Goal: Check status: Check status

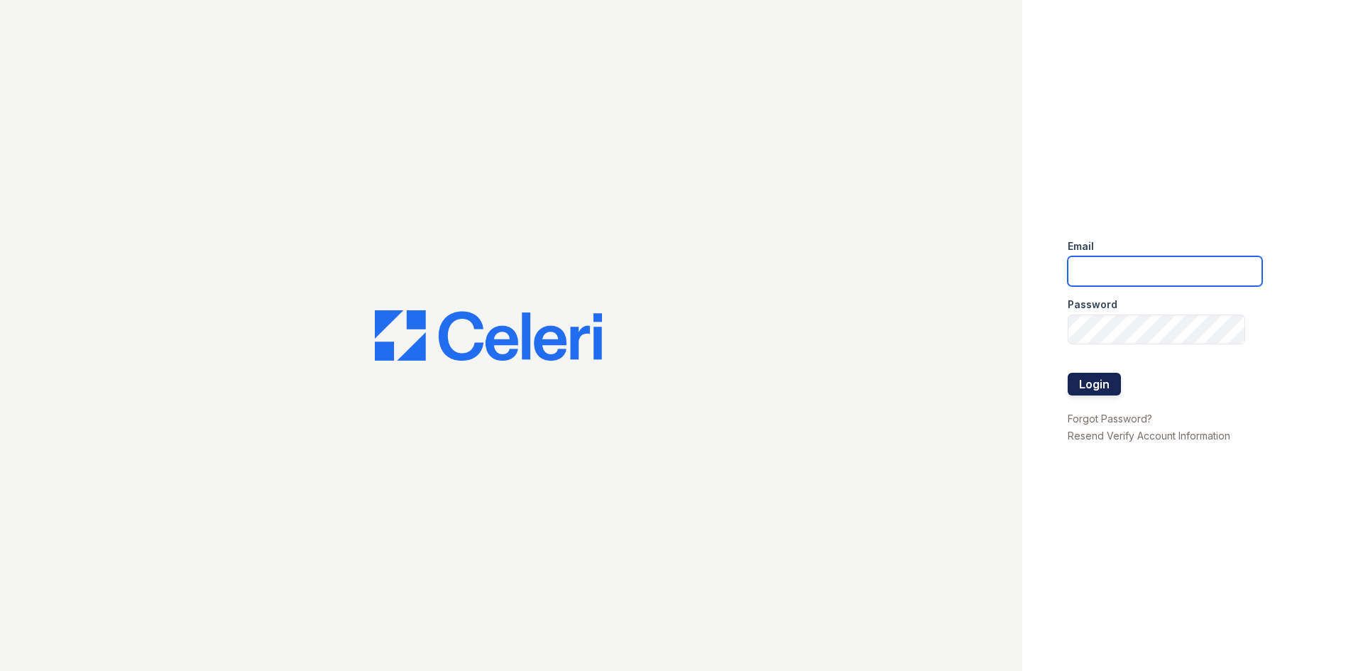
type input "estrella.pm@cafmanagement.com"
click at [1111, 389] on button "Login" at bounding box center [1094, 384] width 53 height 23
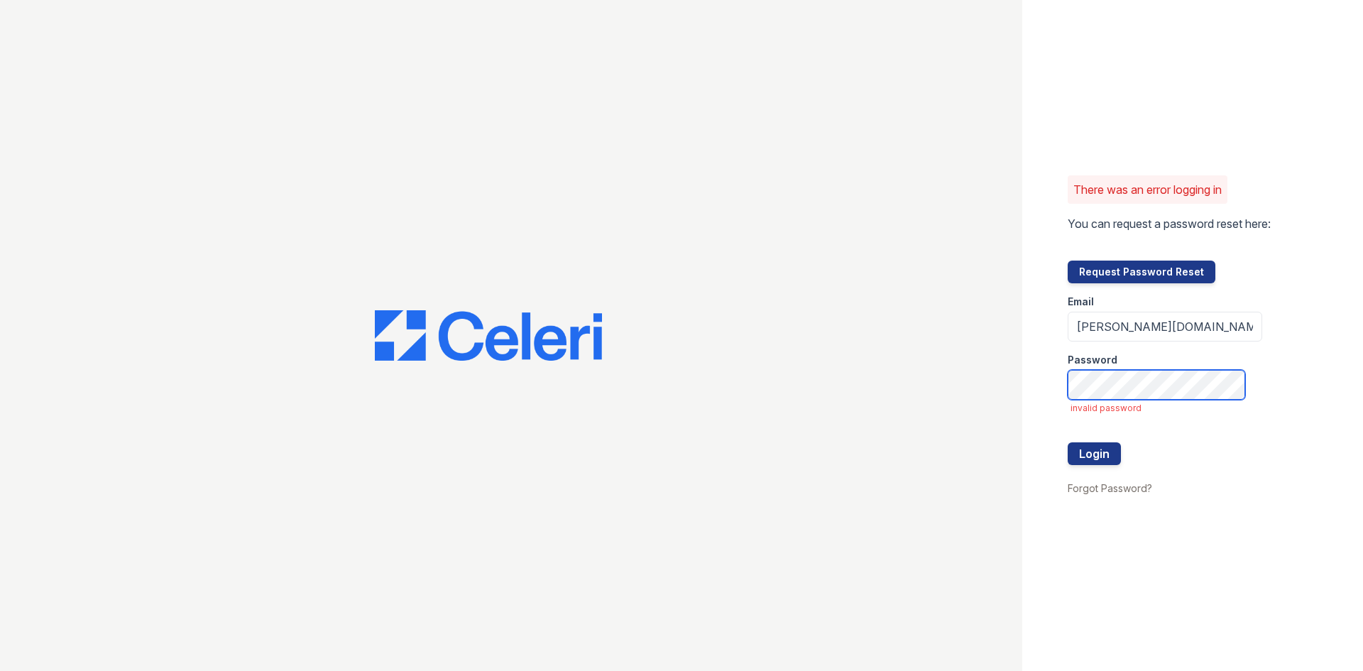
click at [950, 388] on div "There was an error logging in You can request a password reset here: Request Pa…" at bounding box center [681, 335] width 1363 height 671
click at [1068, 442] on button "Login" at bounding box center [1094, 453] width 53 height 23
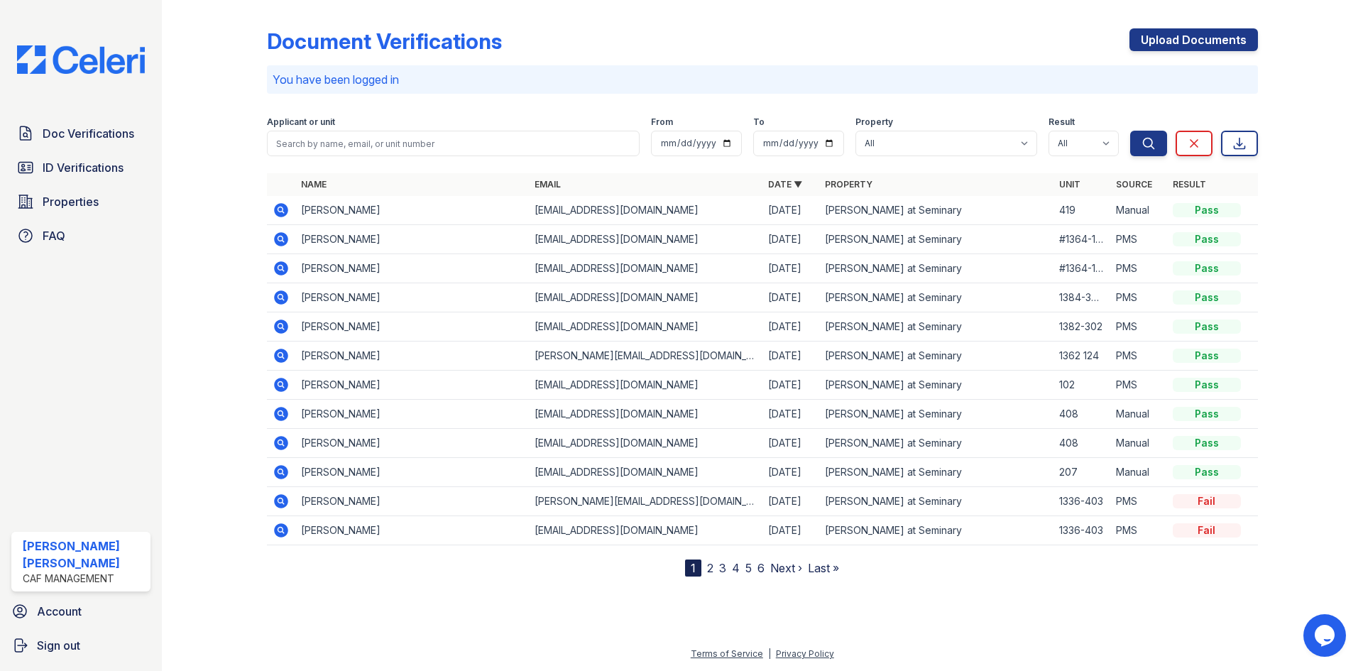
click at [281, 503] on icon at bounding box center [281, 501] width 17 height 17
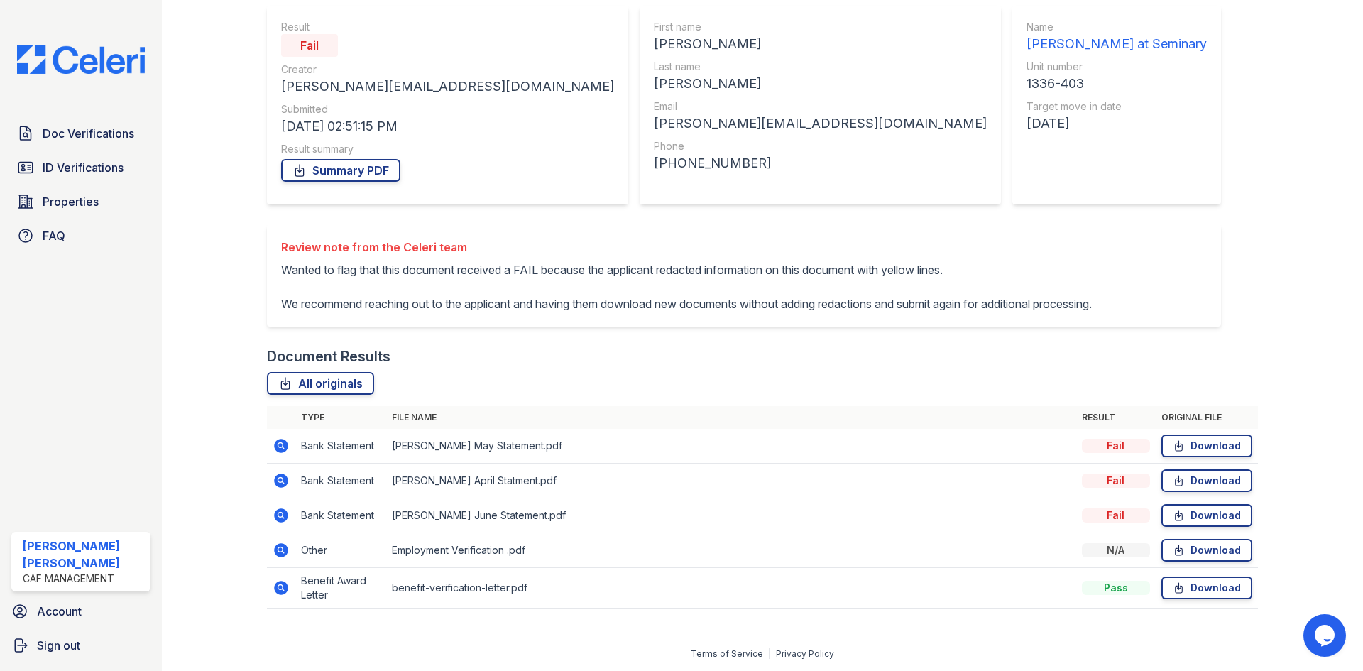
scroll to position [159, 0]
click at [282, 445] on icon at bounding box center [281, 445] width 17 height 17
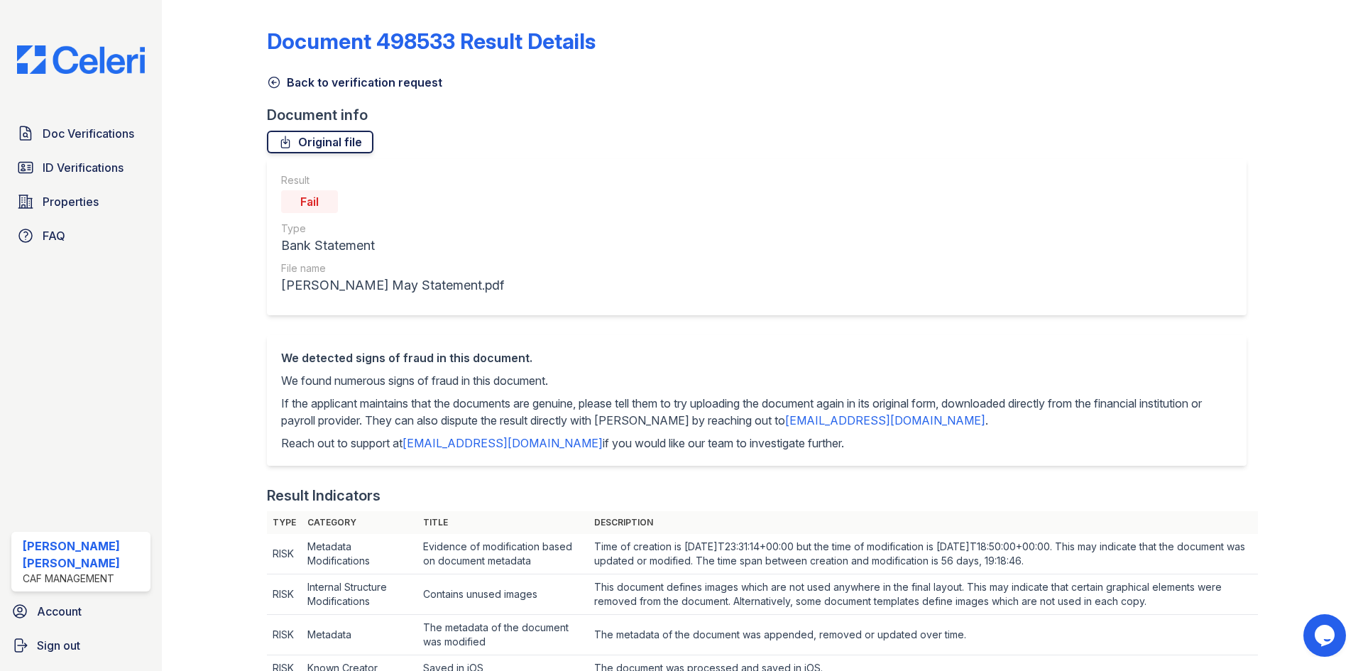
click at [348, 140] on link "Original file" at bounding box center [320, 142] width 107 height 23
drag, startPoint x: 64, startPoint y: 169, endPoint x: 72, endPoint y: 174, distance: 9.9
click at [64, 169] on span "ID Verifications" at bounding box center [83, 167] width 81 height 17
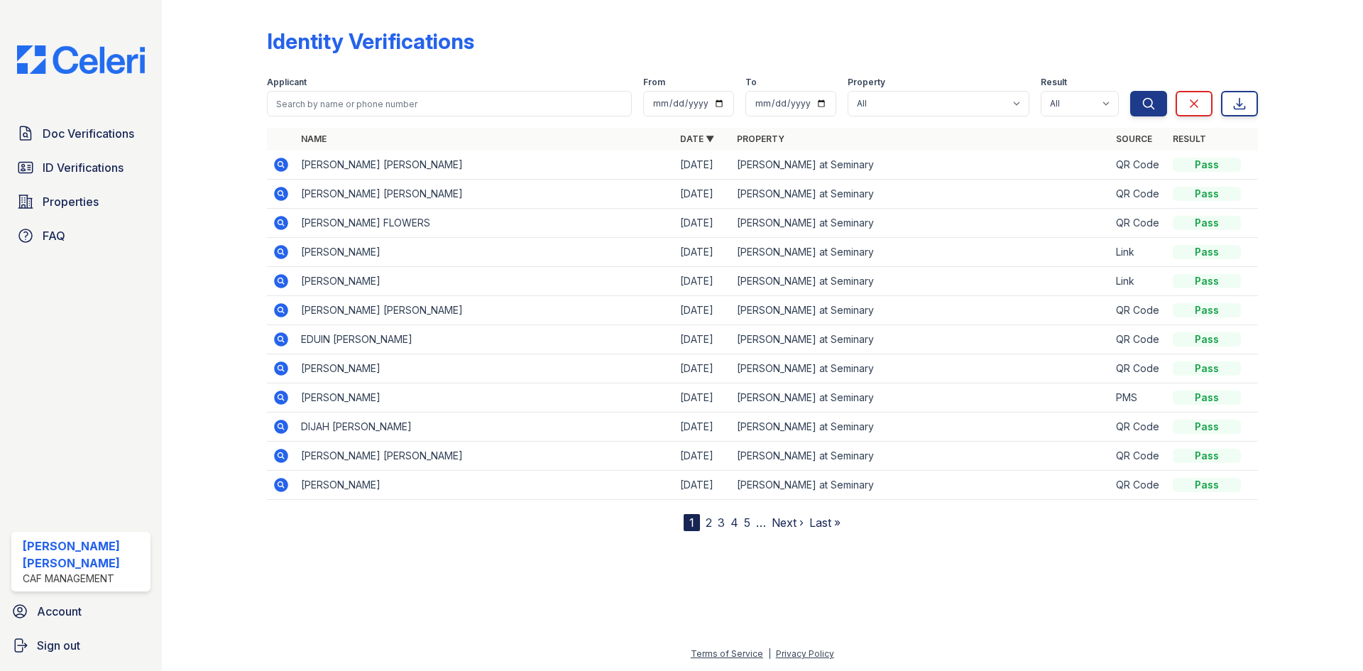
click at [280, 163] on icon at bounding box center [280, 164] width 4 height 4
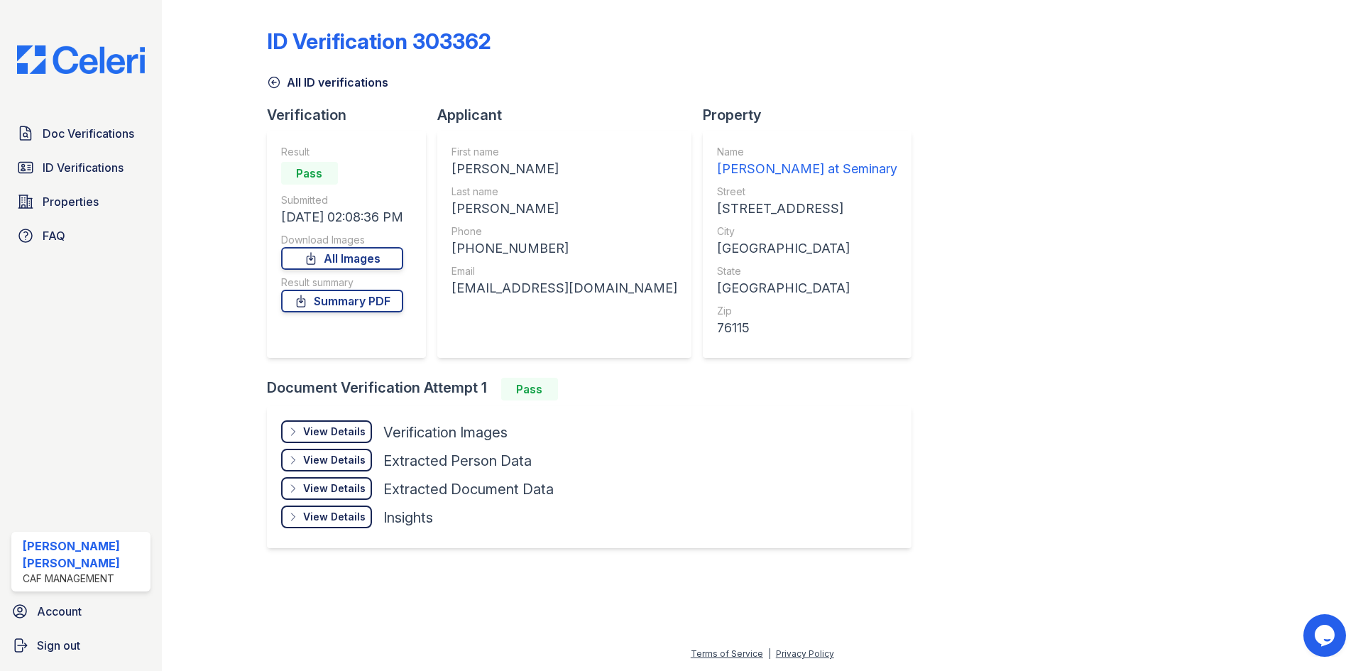
click at [333, 429] on div "View Details" at bounding box center [334, 432] width 62 height 14
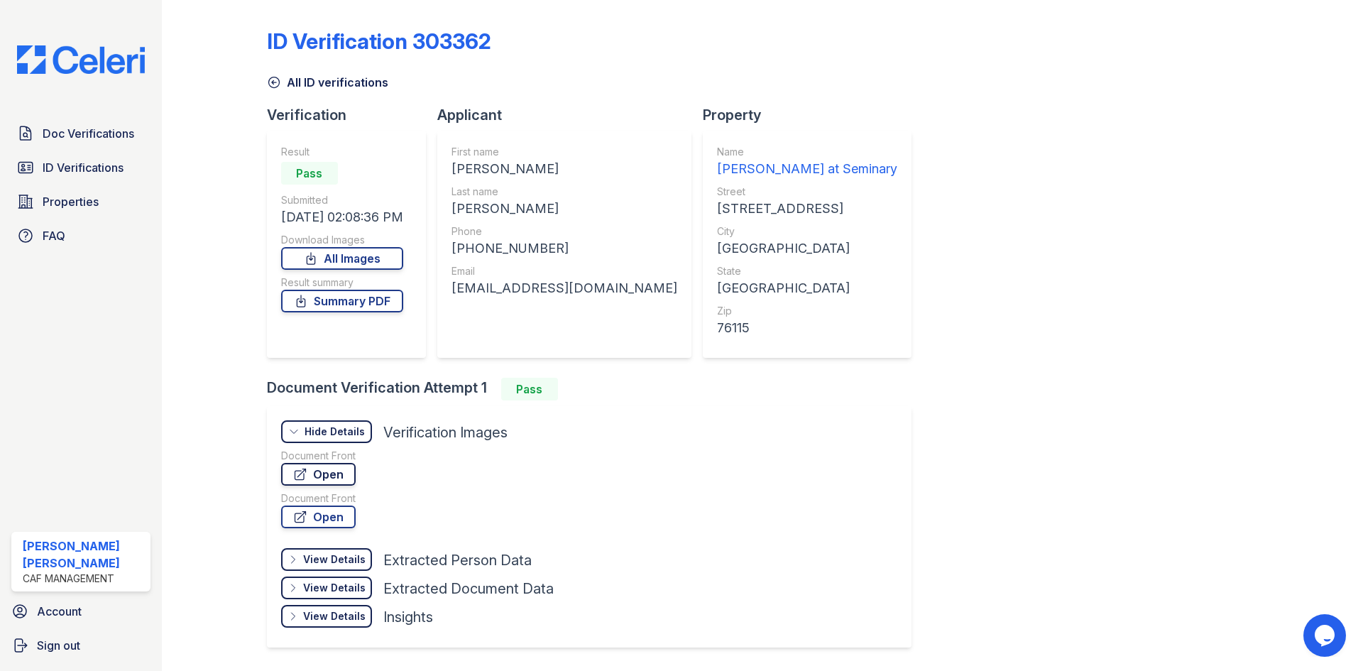
click at [339, 472] on link "Open" at bounding box center [318, 474] width 75 height 23
drag, startPoint x: 77, startPoint y: 170, endPoint x: 85, endPoint y: 173, distance: 9.0
click at [77, 170] on span "ID Verifications" at bounding box center [83, 167] width 81 height 17
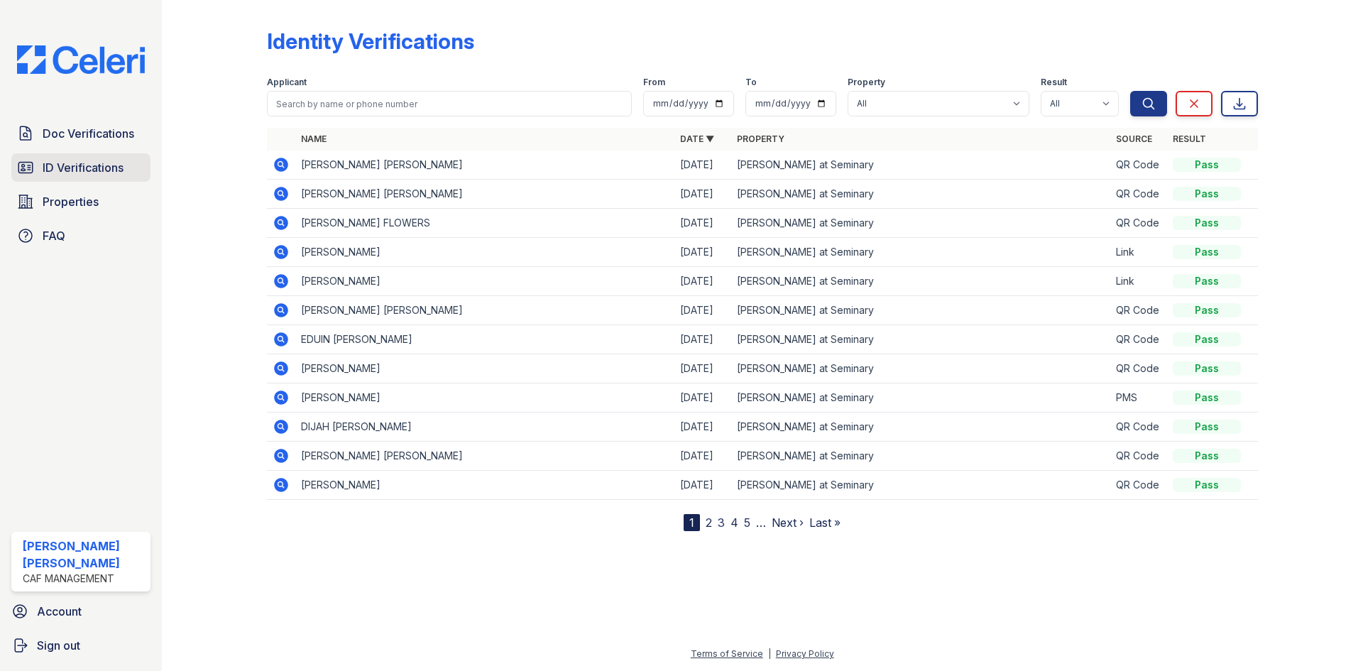
click at [27, 168] on icon at bounding box center [25, 167] width 17 height 17
click at [104, 134] on span "Doc Verifications" at bounding box center [89, 133] width 92 height 17
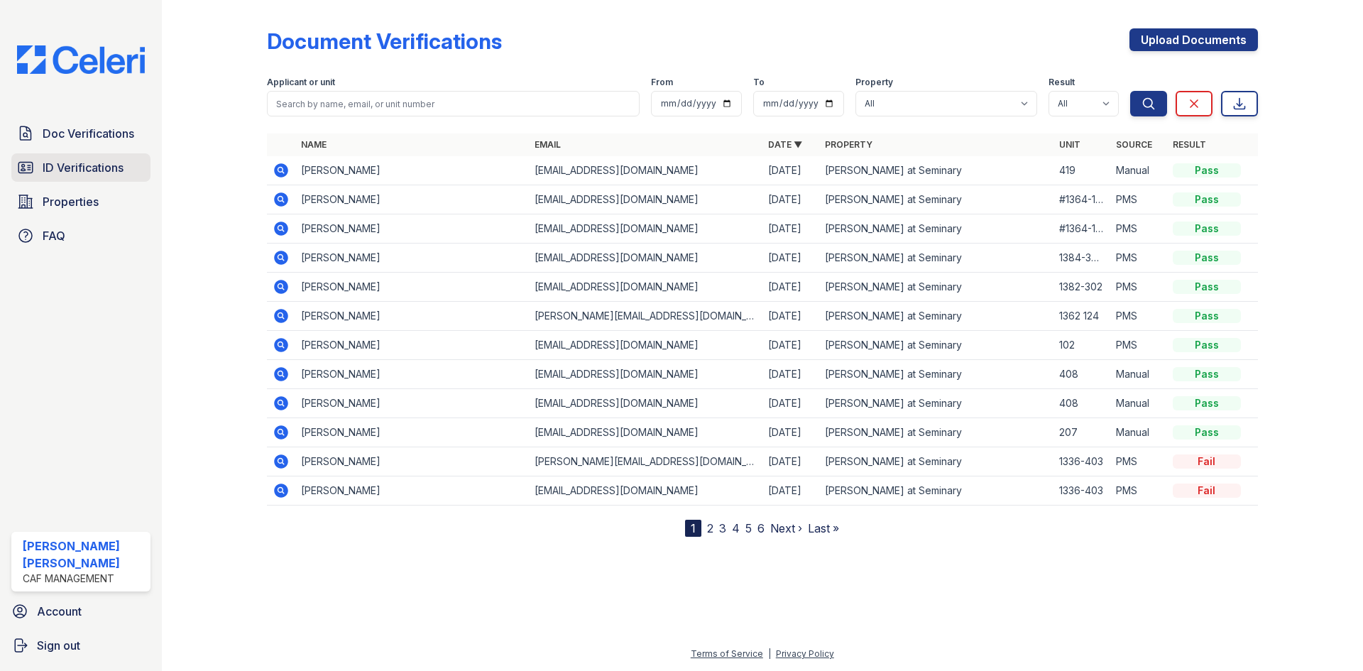
click at [99, 171] on span "ID Verifications" at bounding box center [83, 167] width 81 height 17
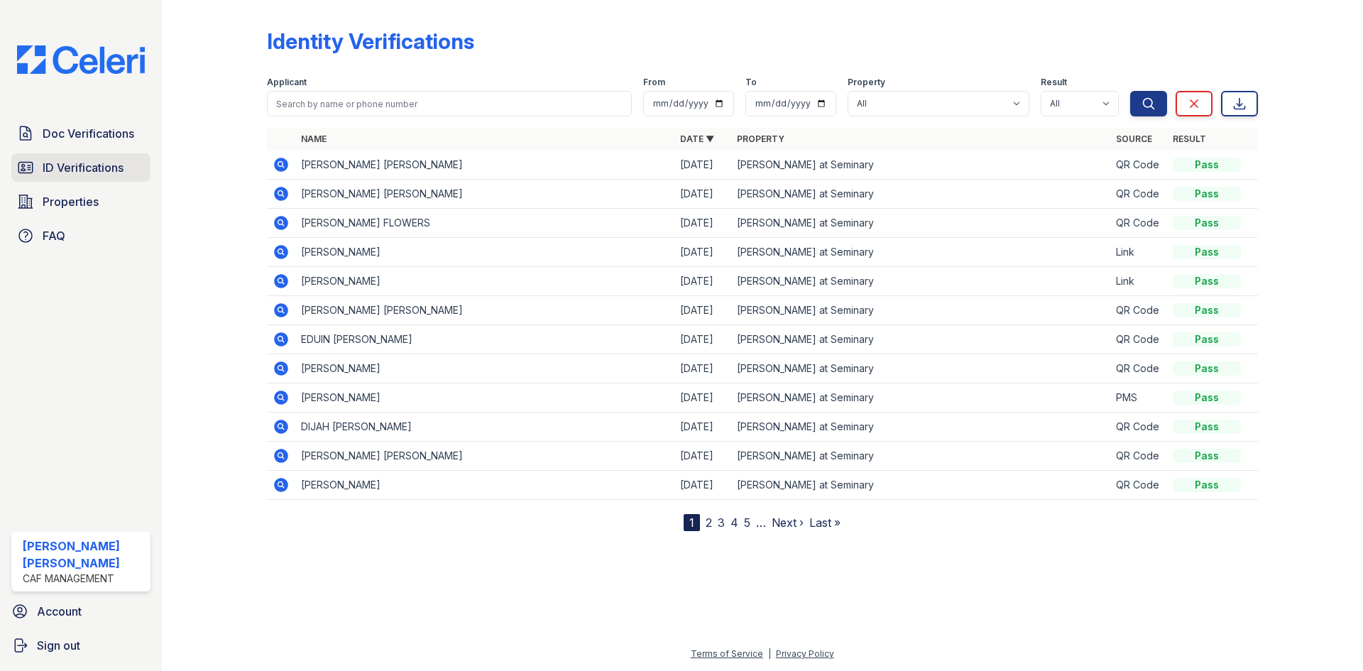
click at [79, 175] on span "ID Verifications" at bounding box center [83, 167] width 81 height 17
click at [111, 119] on link "Doc Verifications" at bounding box center [80, 133] width 139 height 28
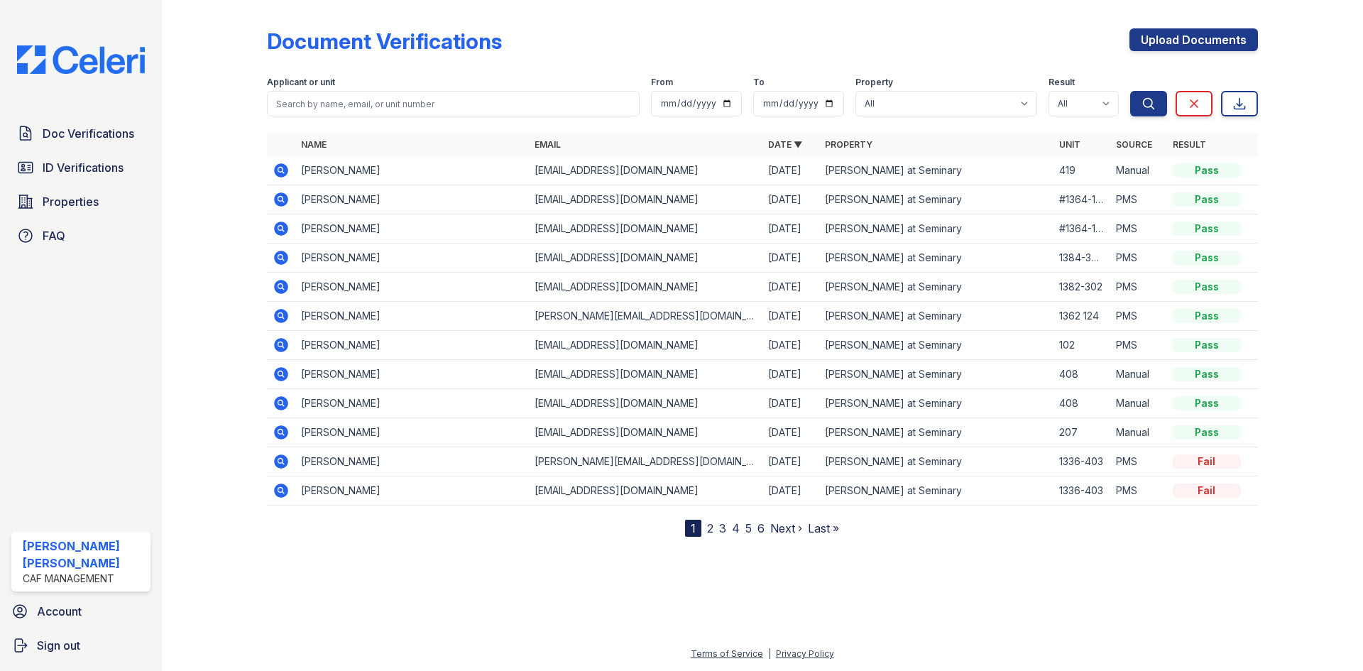
click at [278, 494] on icon at bounding box center [281, 491] width 14 height 14
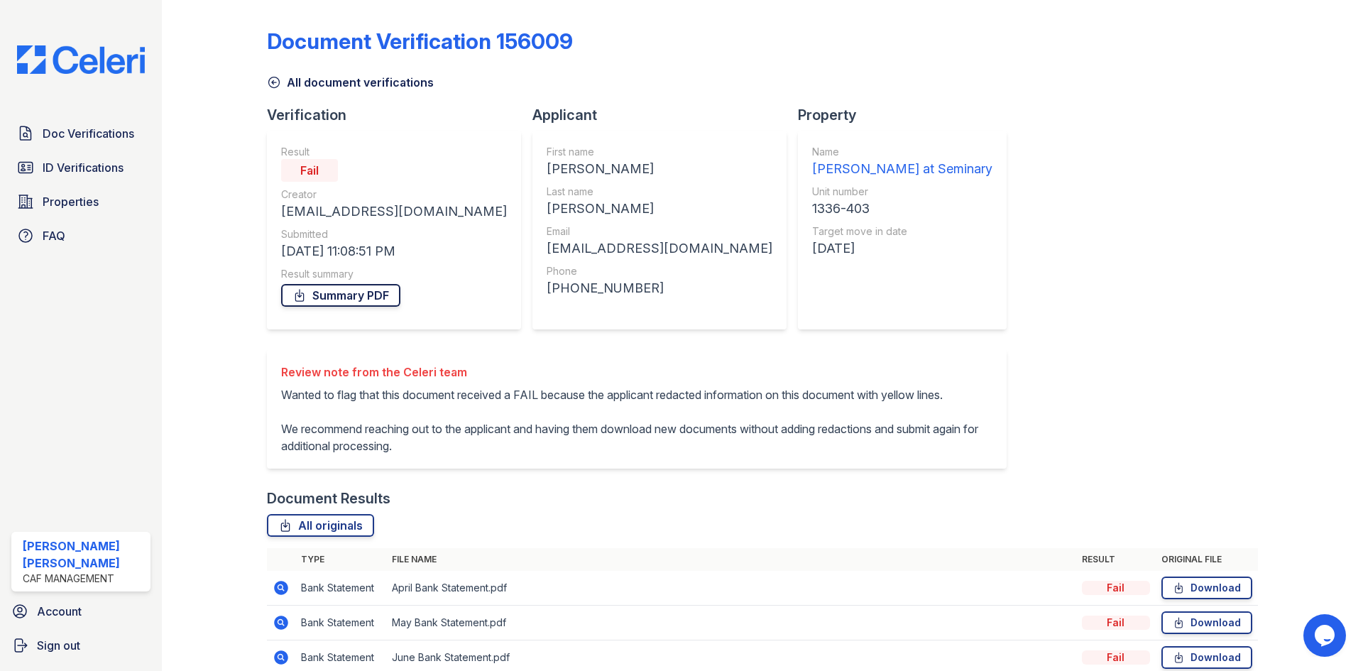
click at [315, 286] on link "Summary PDF" at bounding box center [340, 295] width 119 height 23
click at [1214, 27] on div "Document Verification 156009 All document verifications Verification Result Fai…" at bounding box center [762, 382] width 991 height 753
click at [67, 199] on span "Properties" at bounding box center [71, 201] width 56 height 17
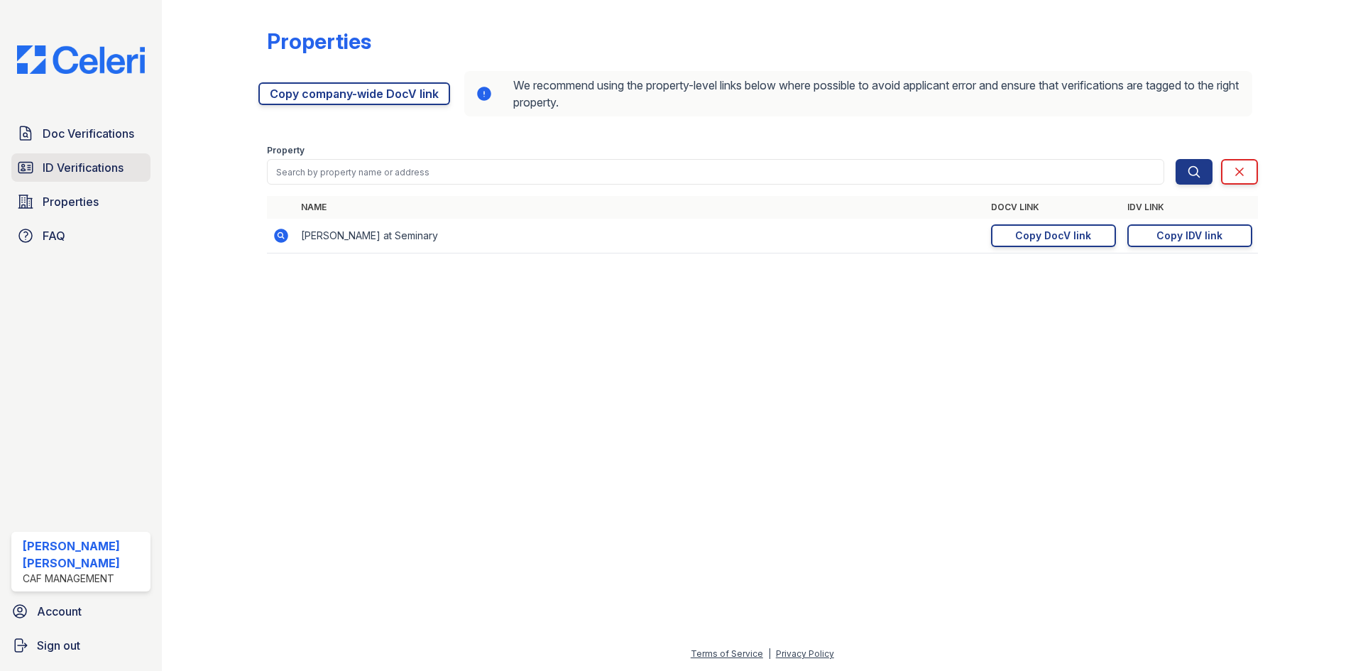
click at [85, 180] on link "ID Verifications" at bounding box center [80, 167] width 139 height 28
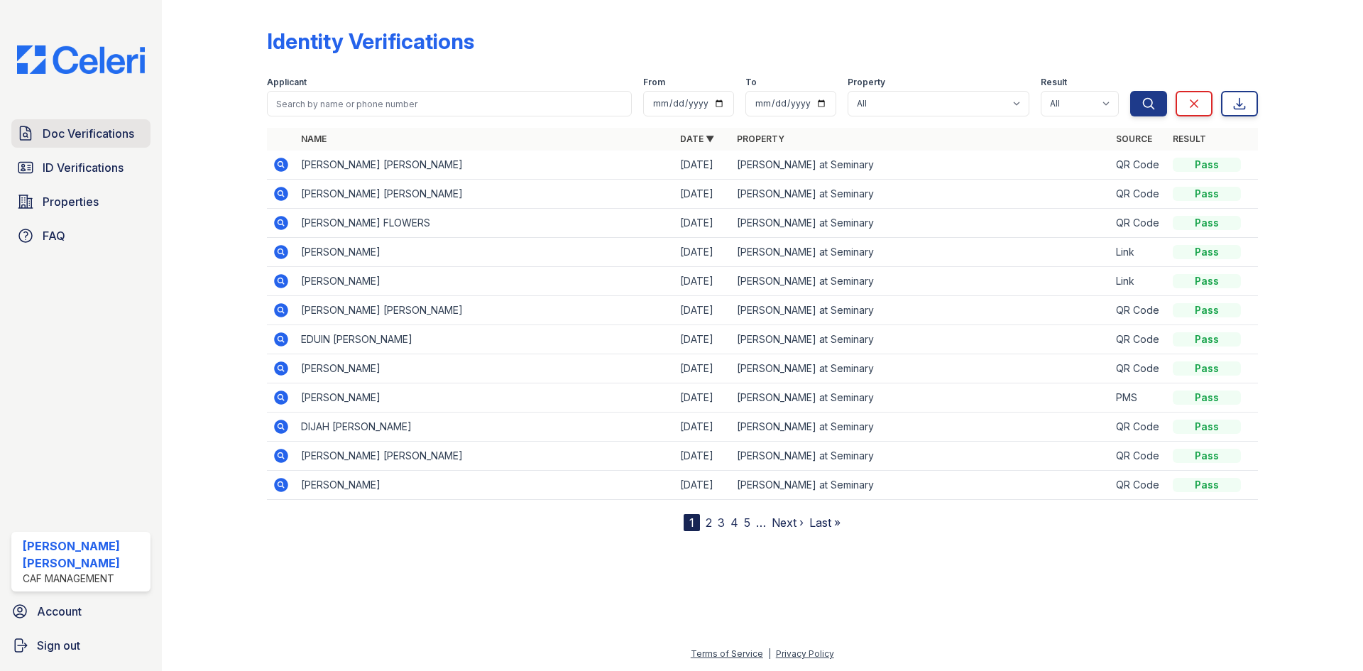
click at [76, 138] on span "Doc Verifications" at bounding box center [89, 133] width 92 height 17
